Goal: Navigation & Orientation: Find specific page/section

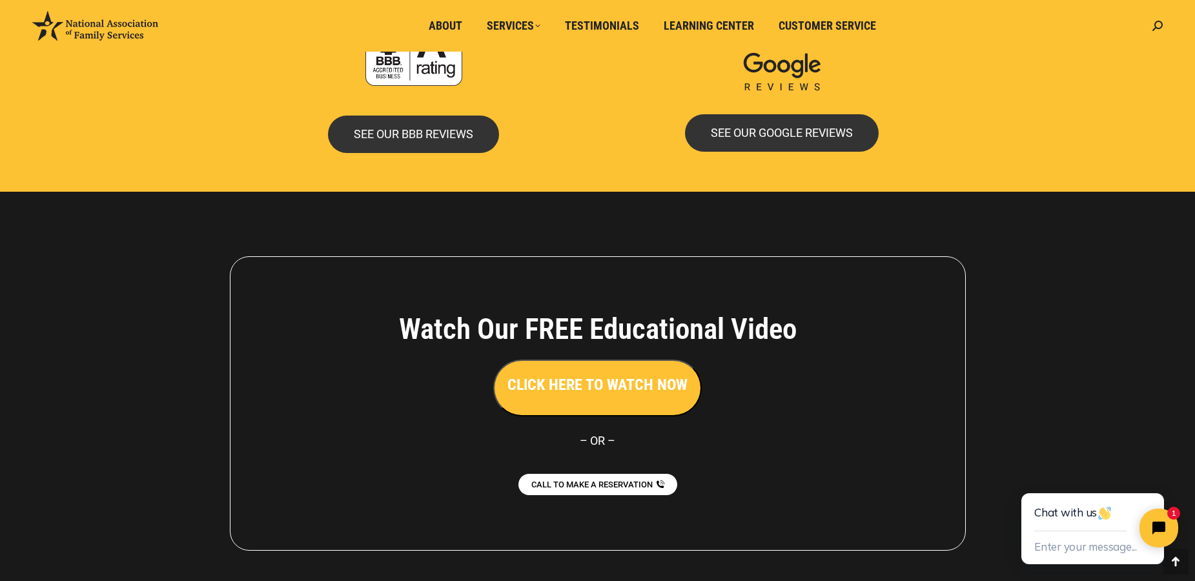
scroll to position [2810, 0]
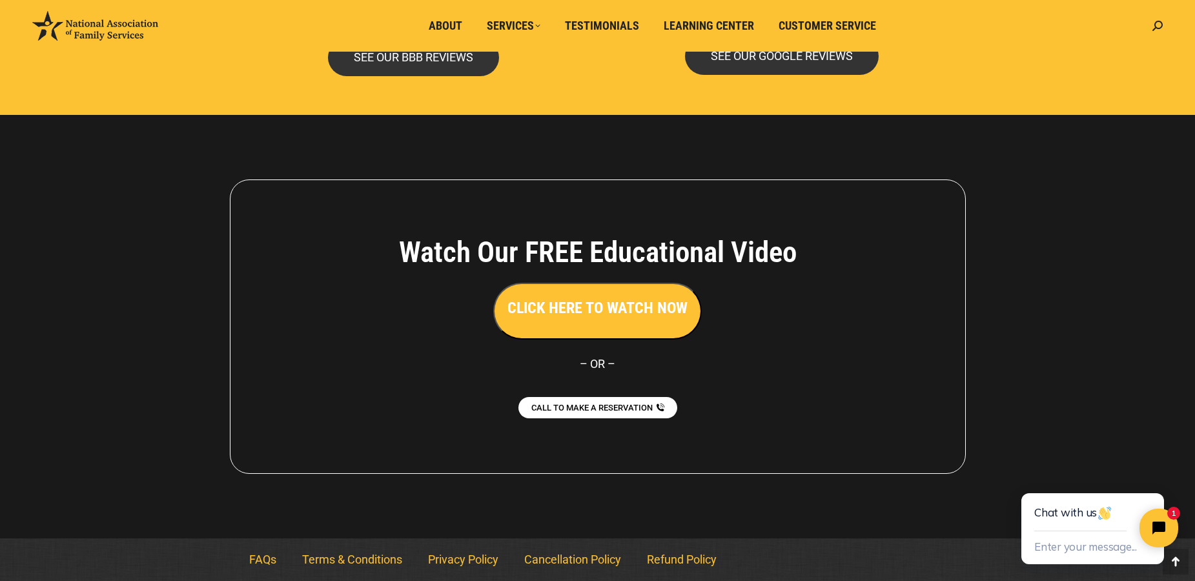
click at [615, 312] on h3 "CLICK HERE TO WATCH NOW" at bounding box center [597, 308] width 180 height 22
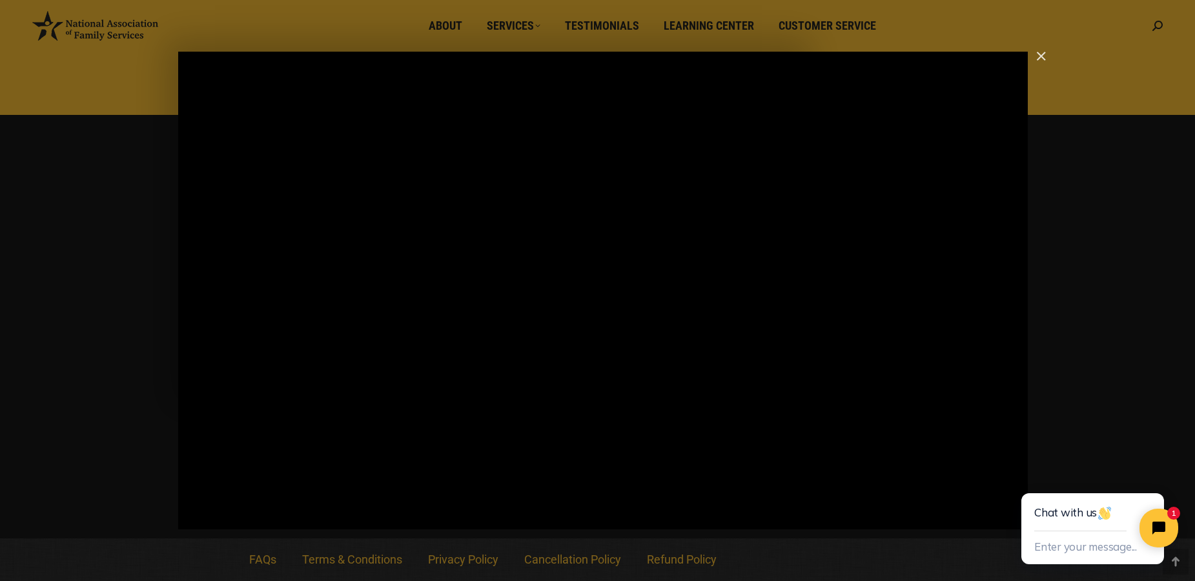
click at [1043, 57] on img "Close" at bounding box center [1035, 62] width 22 height 22
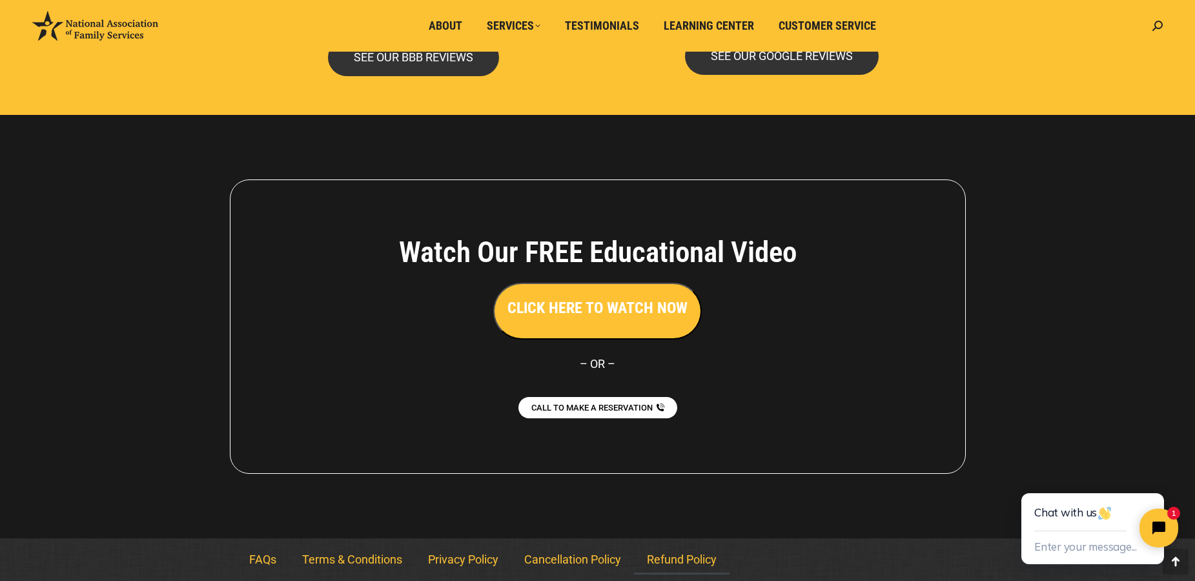
click at [676, 561] on link "Refund Policy" at bounding box center [682, 560] width 96 height 30
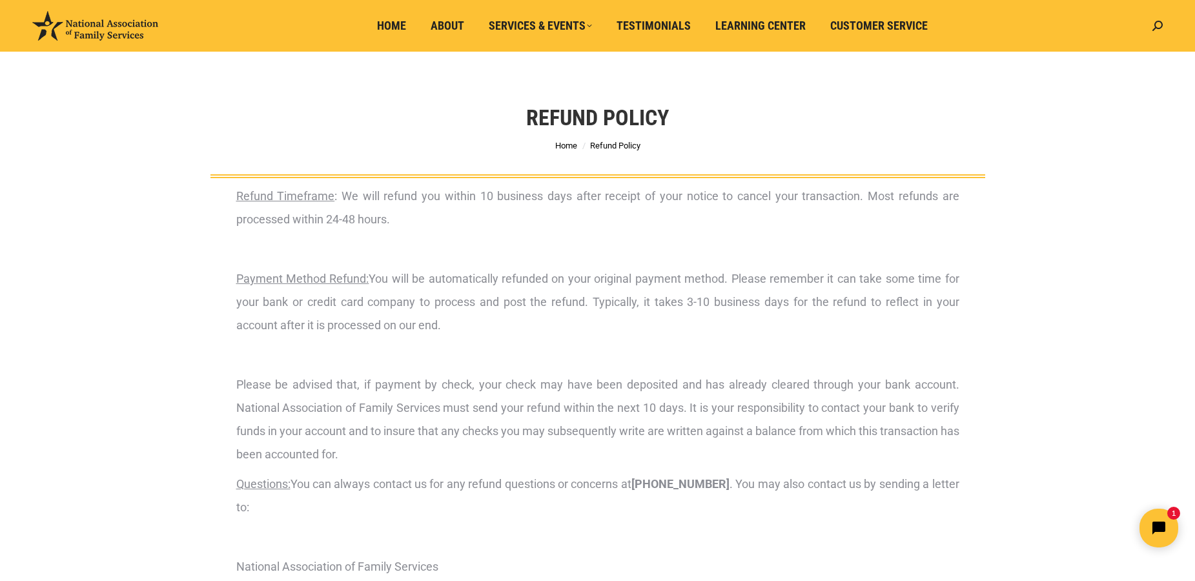
scroll to position [536, 0]
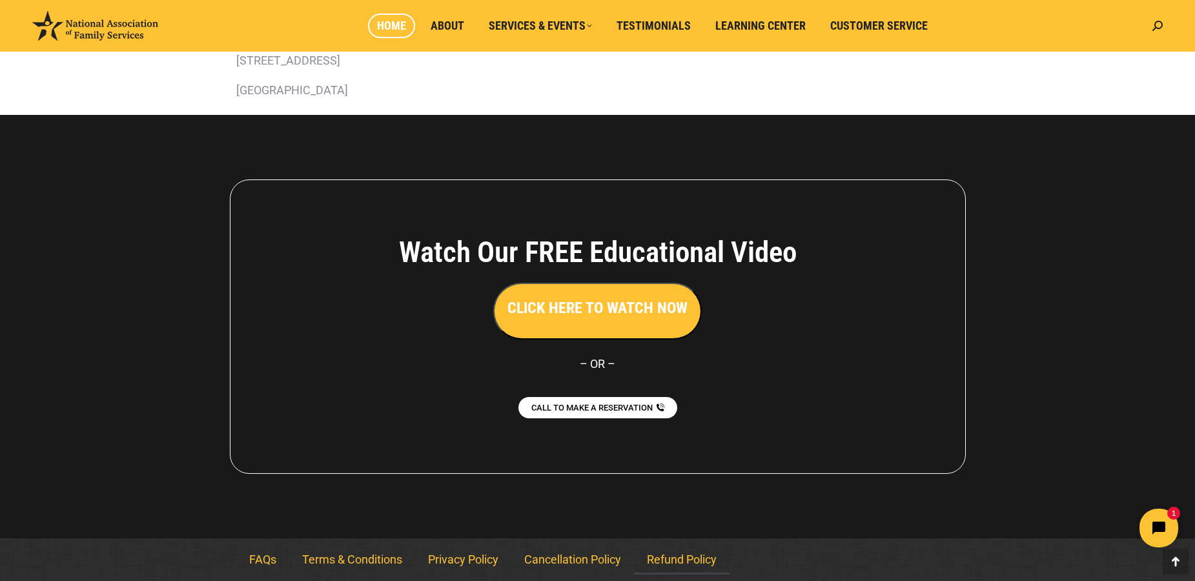
click at [390, 29] on span "Home" at bounding box center [391, 26] width 29 height 14
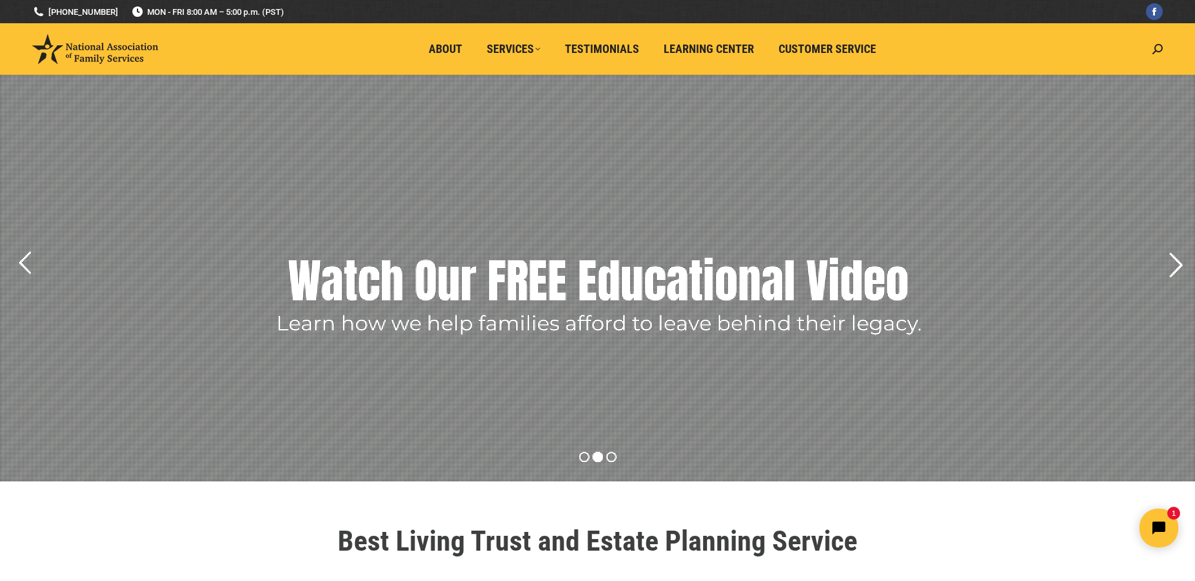
click at [1180, 265] on rs-arrow at bounding box center [1175, 265] width 32 height 32
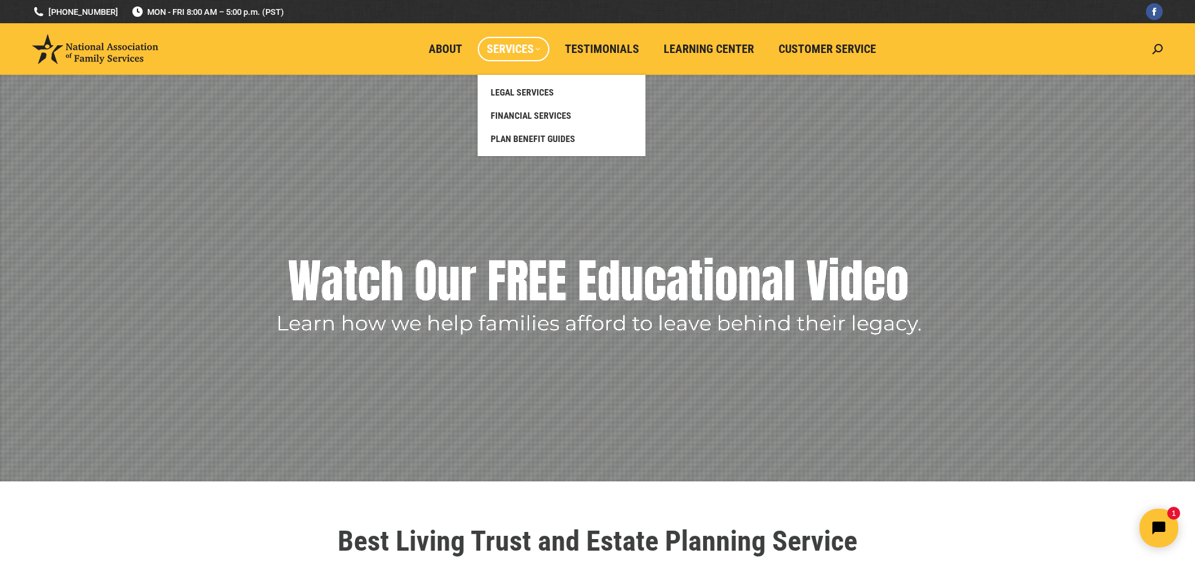
click at [512, 52] on span "Services" at bounding box center [514, 49] width 54 height 14
click at [517, 97] on span "LEGAL SERVICES" at bounding box center [522, 92] width 63 height 12
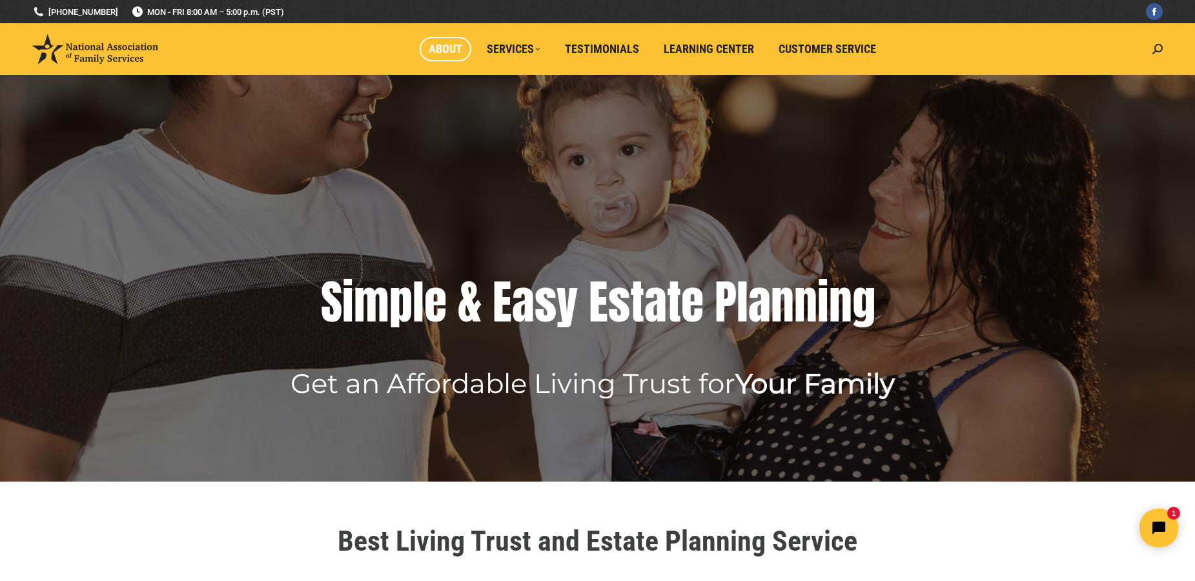
click at [459, 52] on span "About" at bounding box center [446, 49] width 34 height 14
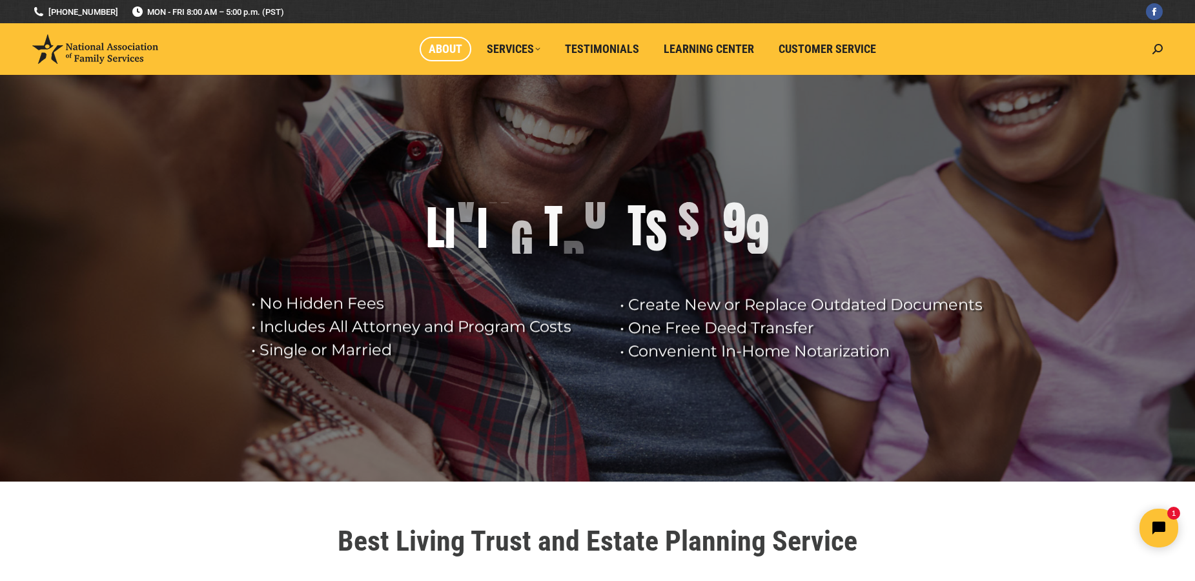
click at [442, 58] on link "About" at bounding box center [446, 49] width 52 height 25
